Goal: Task Accomplishment & Management: Complete application form

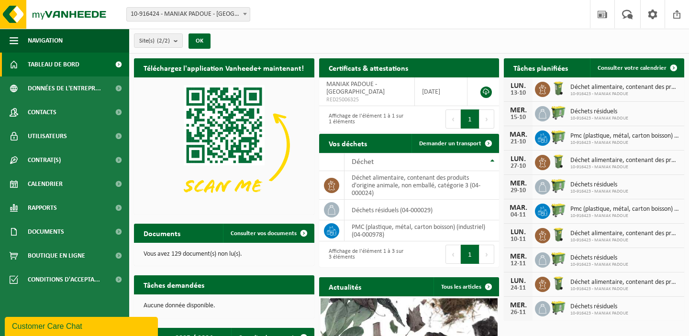
click at [241, 13] on span at bounding box center [245, 14] width 10 height 12
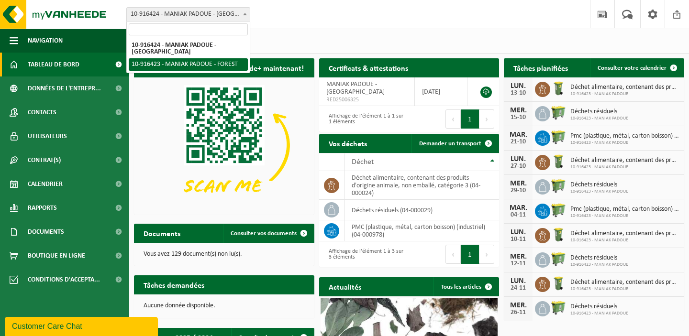
select select "127803"
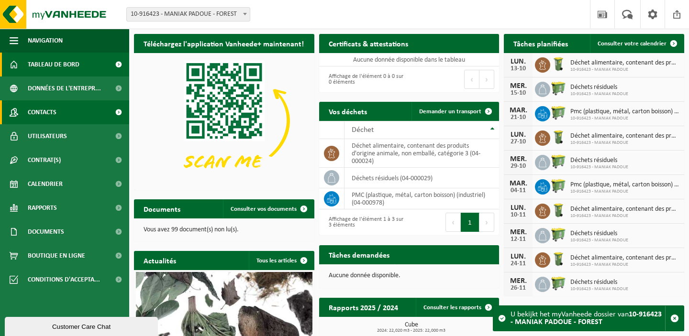
click at [57, 114] on link "Contacts" at bounding box center [64, 112] width 129 height 24
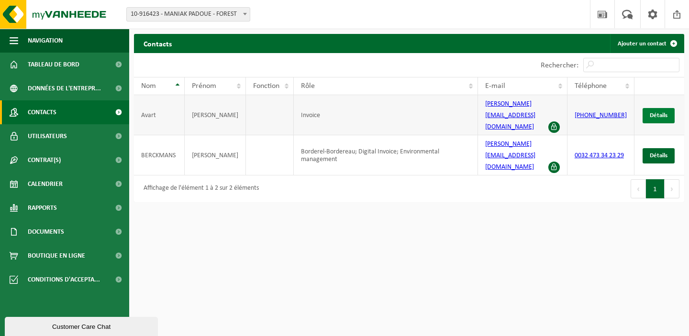
click at [655, 112] on span "Détails" at bounding box center [658, 115] width 18 height 6
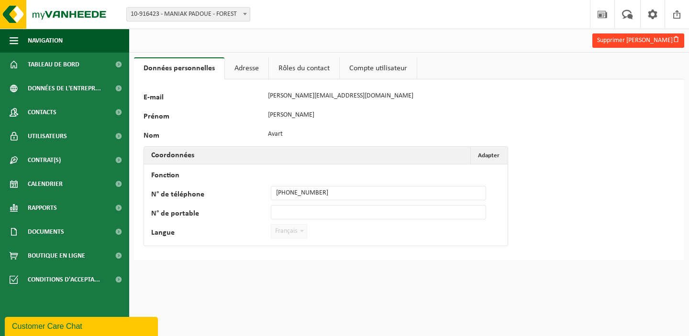
click at [633, 41] on button "Supprimer Marie Avart" at bounding box center [638, 40] width 92 height 14
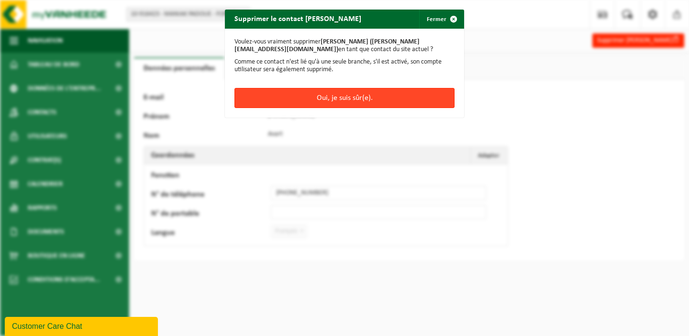
click at [344, 95] on button "Oui, je suis sûr(e)." at bounding box center [344, 98] width 220 height 20
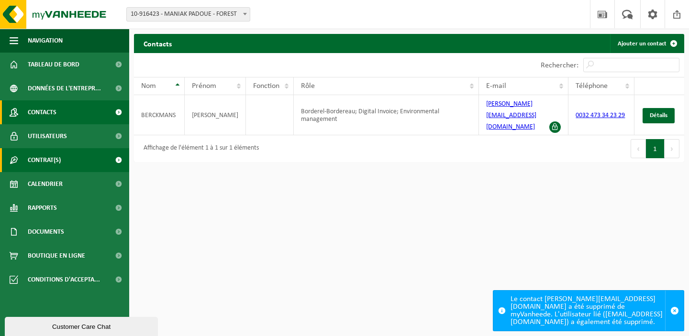
click at [40, 159] on span "Contrat(s)" at bounding box center [44, 160] width 33 height 24
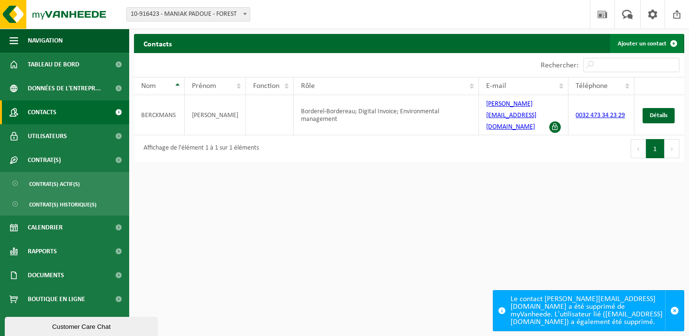
click at [639, 45] on link "Ajouter un contact" at bounding box center [646, 43] width 73 height 19
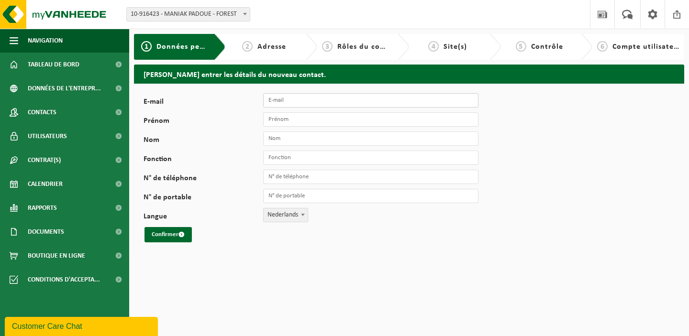
click at [289, 102] on input "E-mail" at bounding box center [370, 100] width 215 height 14
type input "[EMAIL_ADDRESS][DOMAIN_NAME]"
type input "[PERSON_NAME]"
type input "Administrateur"
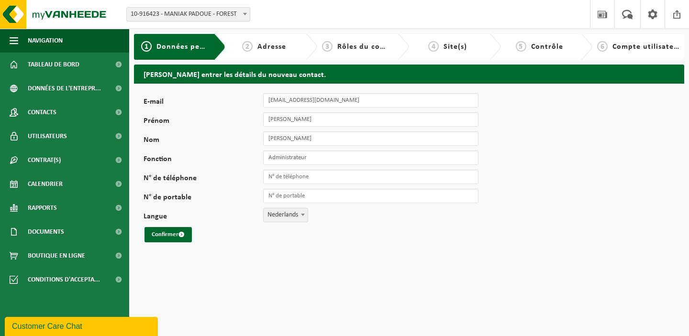
click at [294, 220] on span "Nederlands" at bounding box center [285, 214] width 44 height 13
select select "1"
click at [168, 233] on button "Confirmer" at bounding box center [167, 234] width 47 height 15
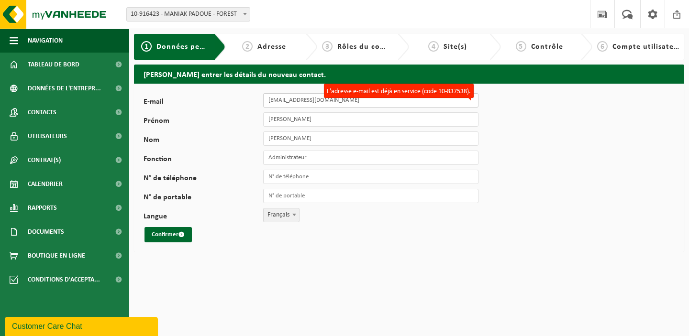
click at [279, 99] on input "nico@maniak.club" at bounding box center [370, 100] width 215 height 14
type input "[PERSON_NAME][EMAIL_ADDRESS][DOMAIN_NAME]"
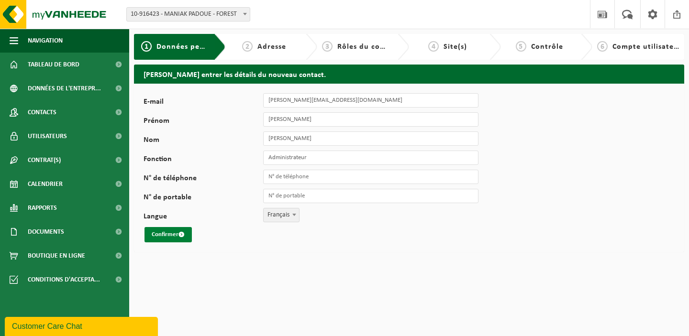
click at [167, 234] on button "Confirmer" at bounding box center [167, 234] width 47 height 15
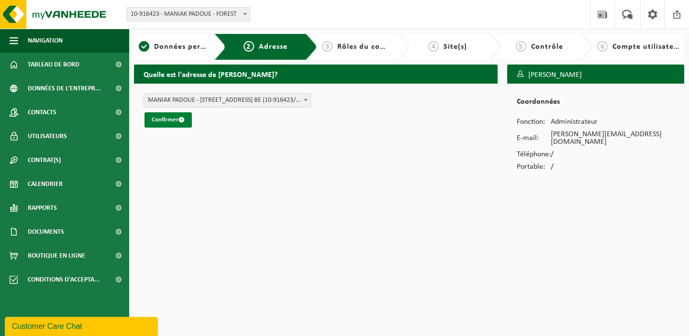
click at [168, 119] on button "Confirmer" at bounding box center [167, 119] width 47 height 15
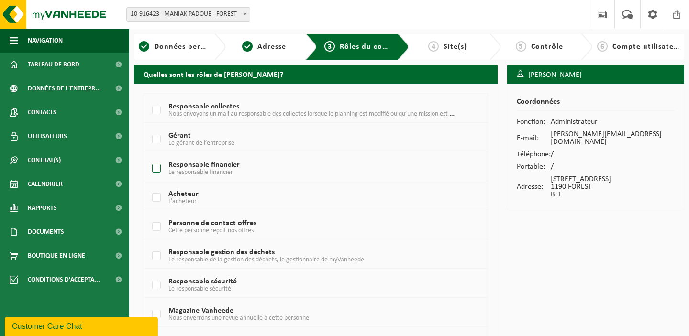
click at [155, 169] on label "Responsable financier Le responsable financier" at bounding box center [302, 169] width 305 height 14
click at [149, 157] on input "Responsable financier Le responsable financier" at bounding box center [148, 156] width 0 height 0
checkbox input "true"
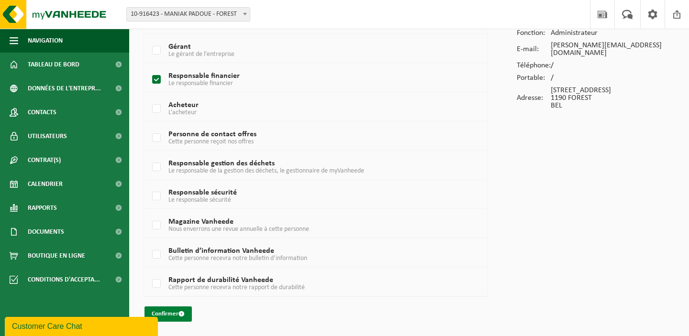
click at [170, 314] on button "Confirmer" at bounding box center [167, 313] width 47 height 15
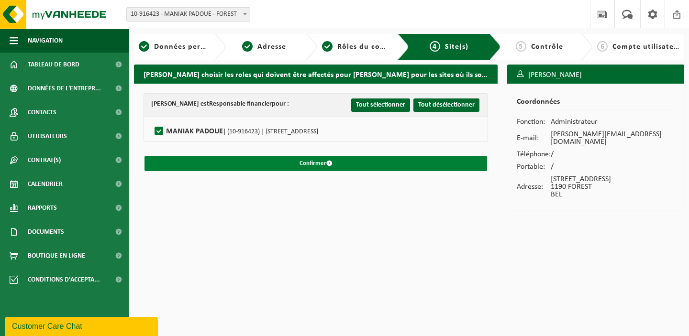
click at [320, 164] on button "Confirmer" at bounding box center [315, 163] width 342 height 15
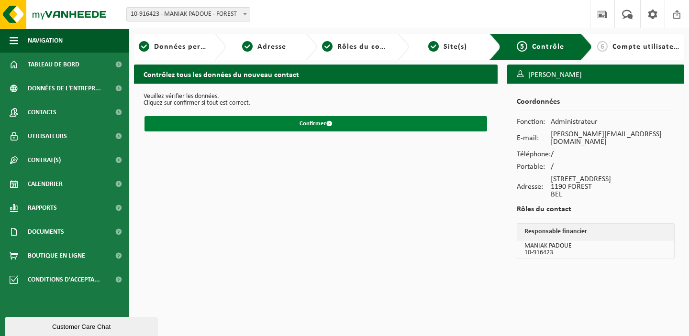
click at [316, 124] on button "Confirmer" at bounding box center [315, 123] width 342 height 15
